Goal: Task Accomplishment & Management: Manage account settings

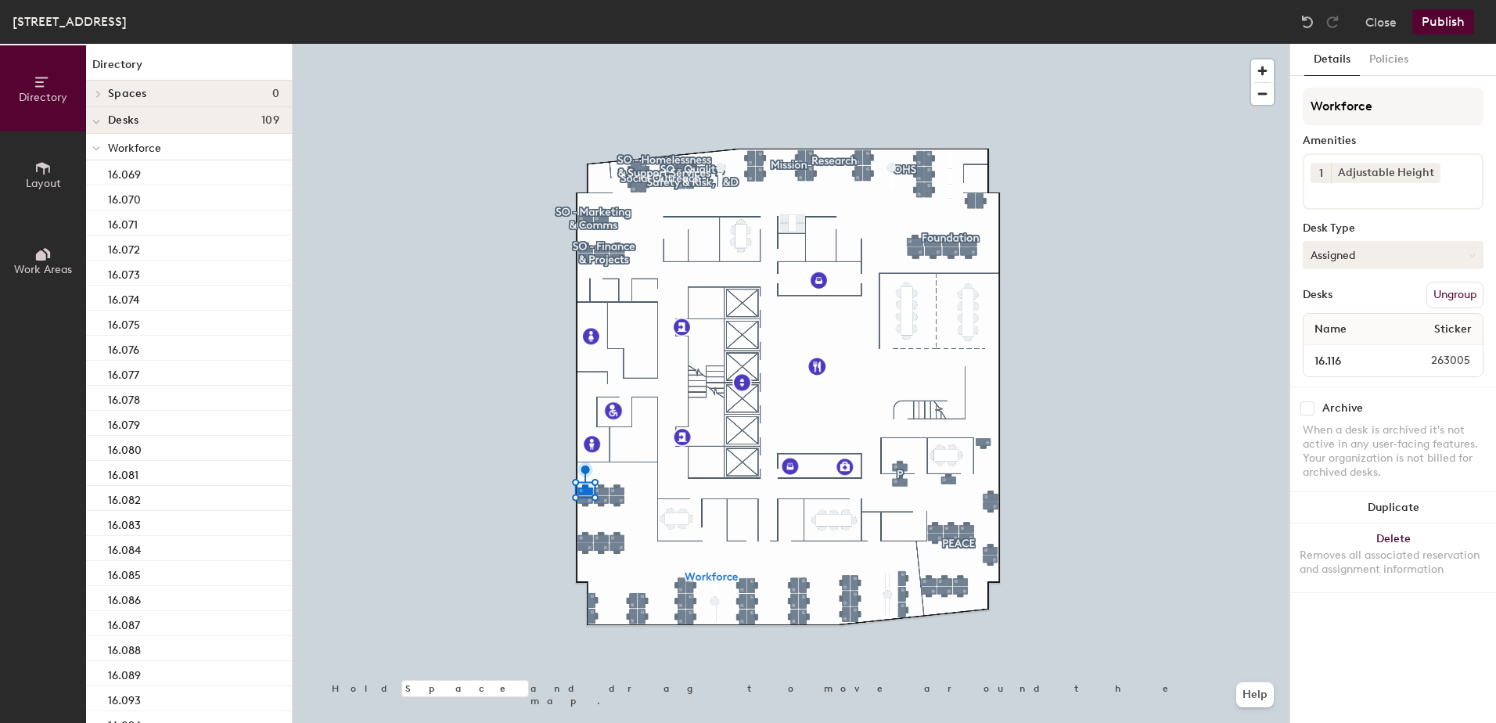
click at [1379, 258] on button "Assigned" at bounding box center [1393, 255] width 181 height 28
click at [1349, 343] on div "Hoteled" at bounding box center [1382, 350] width 156 height 23
click at [1458, 14] on button "Publish" at bounding box center [1443, 21] width 62 height 25
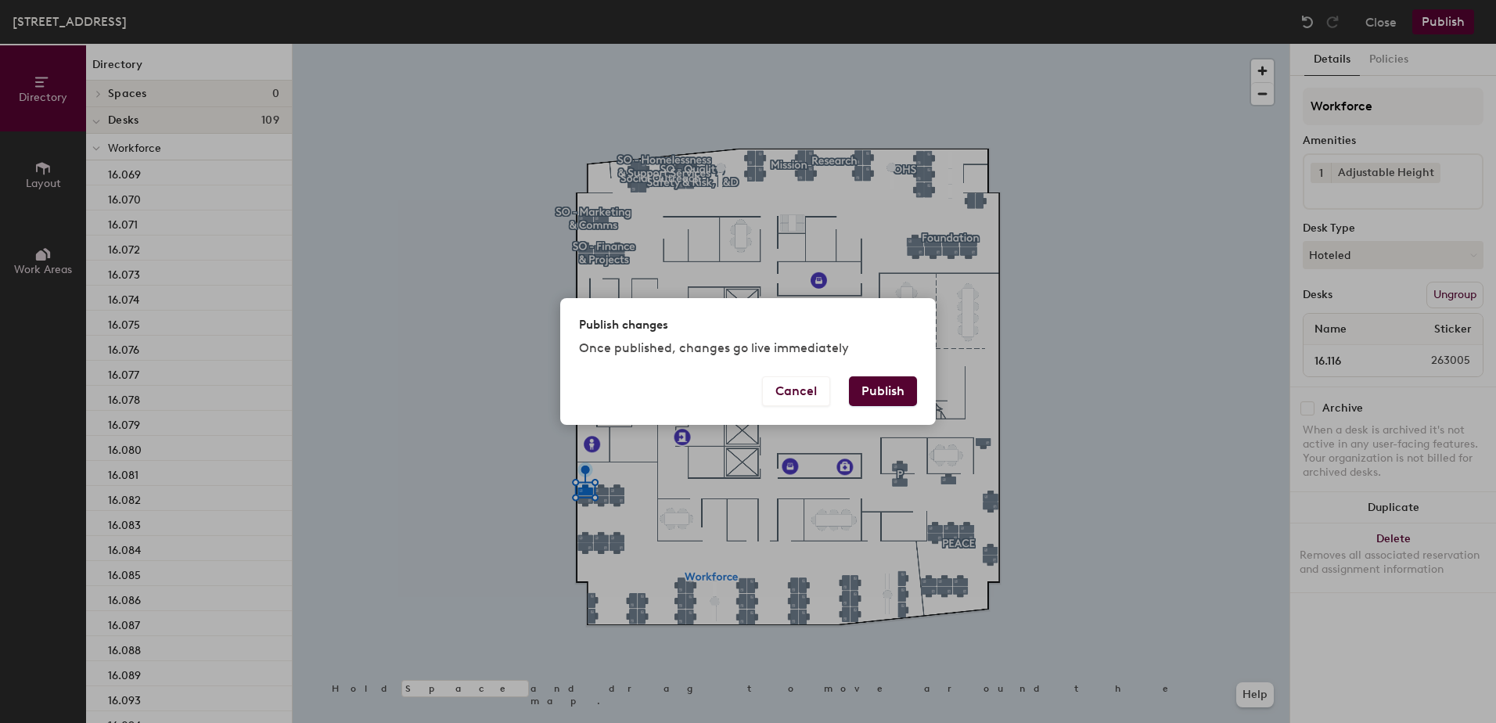
click at [878, 387] on button "Publish" at bounding box center [883, 391] width 68 height 30
